Goal: Task Accomplishment & Management: Manage account settings

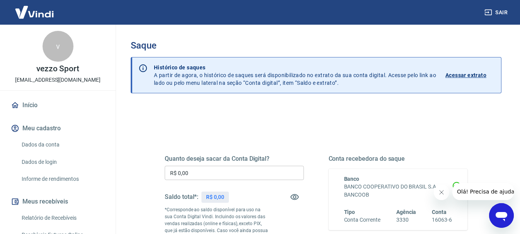
click at [30, 105] on link "Início" at bounding box center [57, 105] width 97 height 17
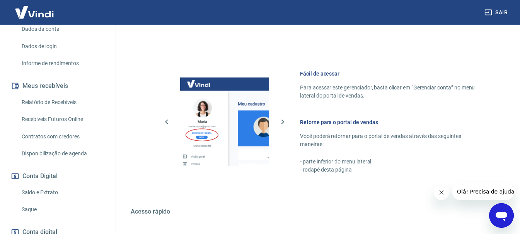
scroll to position [457, 0]
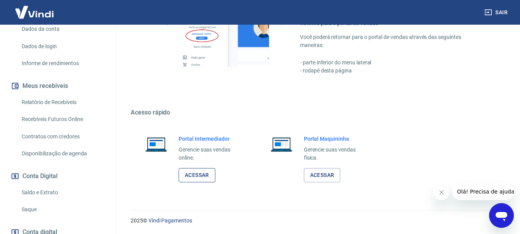
click at [188, 177] on link "Acessar" at bounding box center [196, 175] width 37 height 14
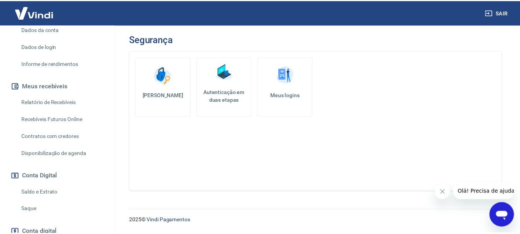
scroll to position [155, 0]
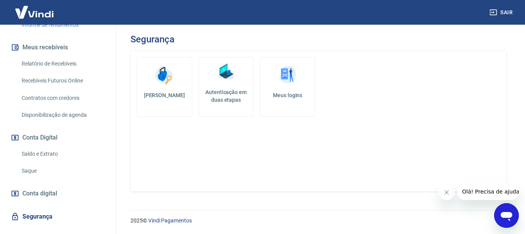
click at [28, 172] on link "Saque" at bounding box center [63, 171] width 88 height 16
